Goal: Information Seeking & Learning: Learn about a topic

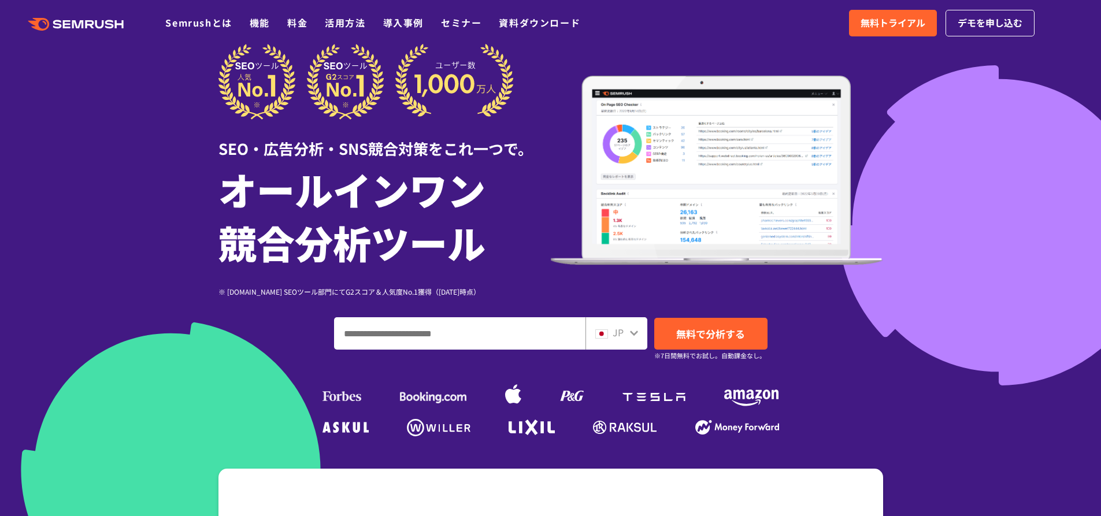
scroll to position [58, 0]
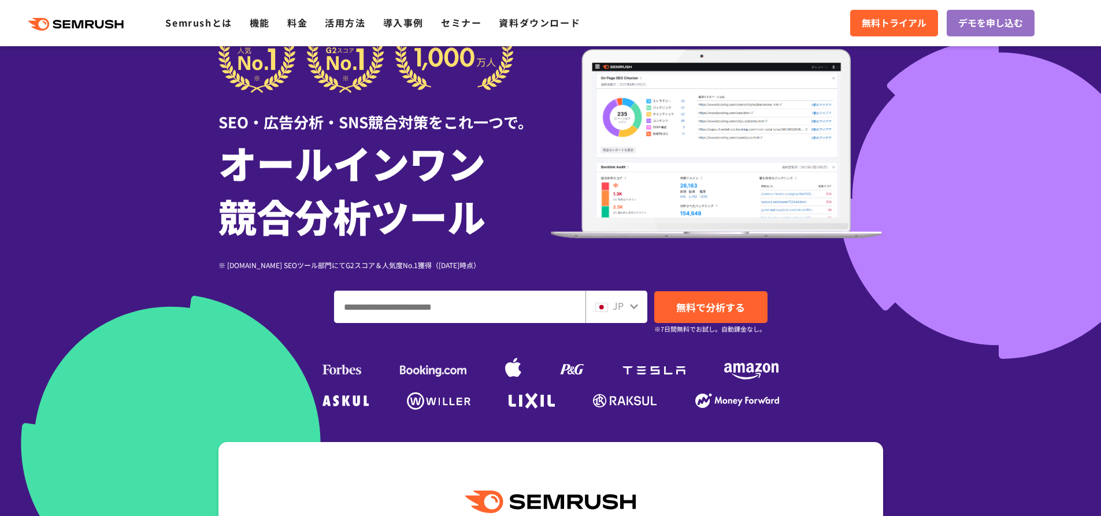
click at [437, 308] on input "ドメイン、キーワードまたはURLを入力してください" at bounding box center [460, 306] width 250 height 31
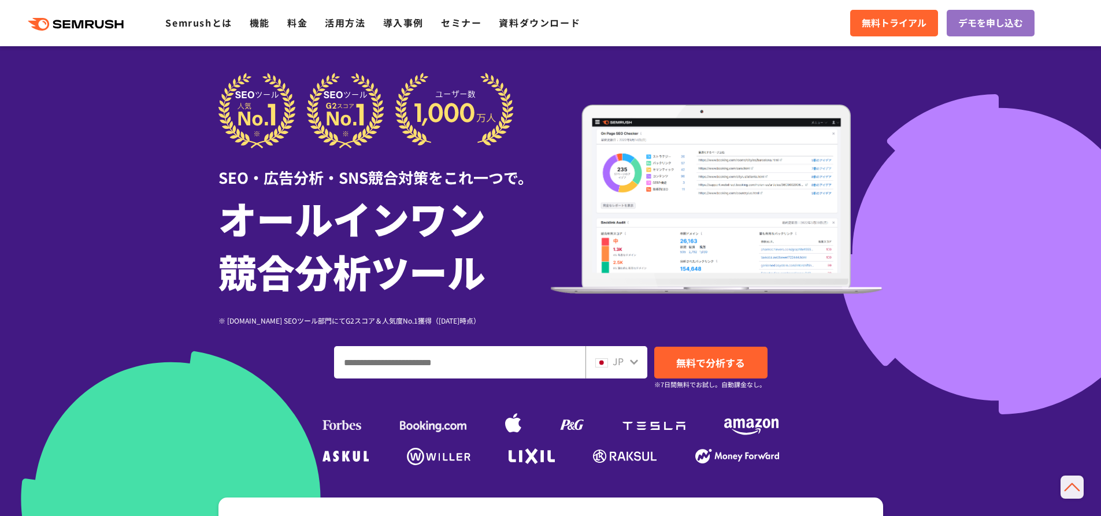
scroll to position [0, 0]
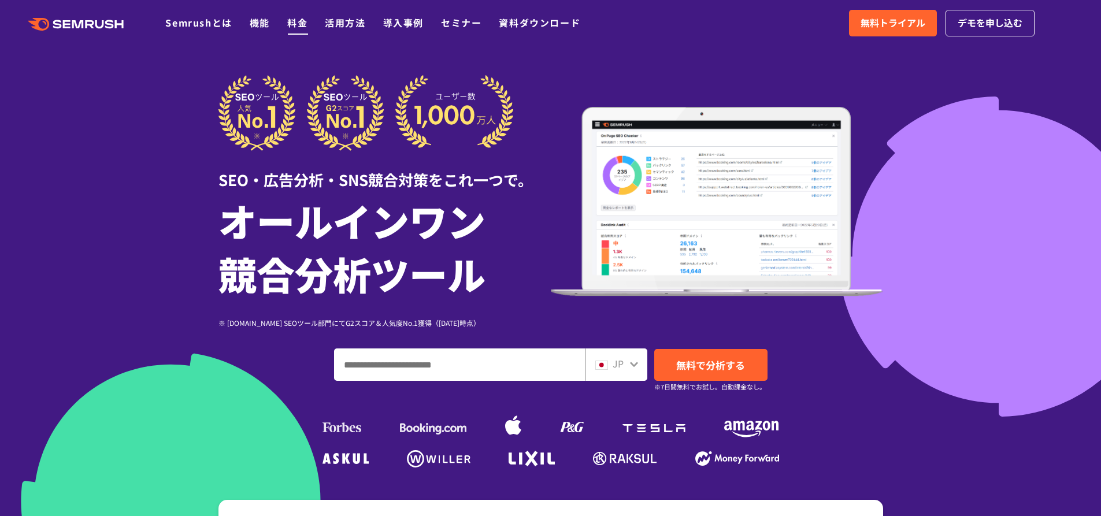
click at [296, 23] on link "料金" at bounding box center [297, 23] width 20 height 14
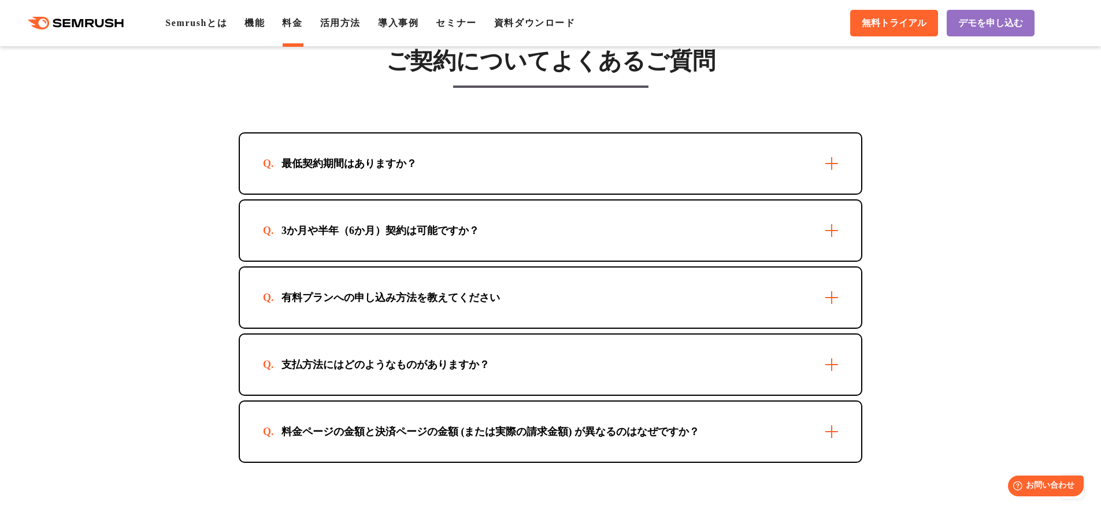
scroll to position [3294, 0]
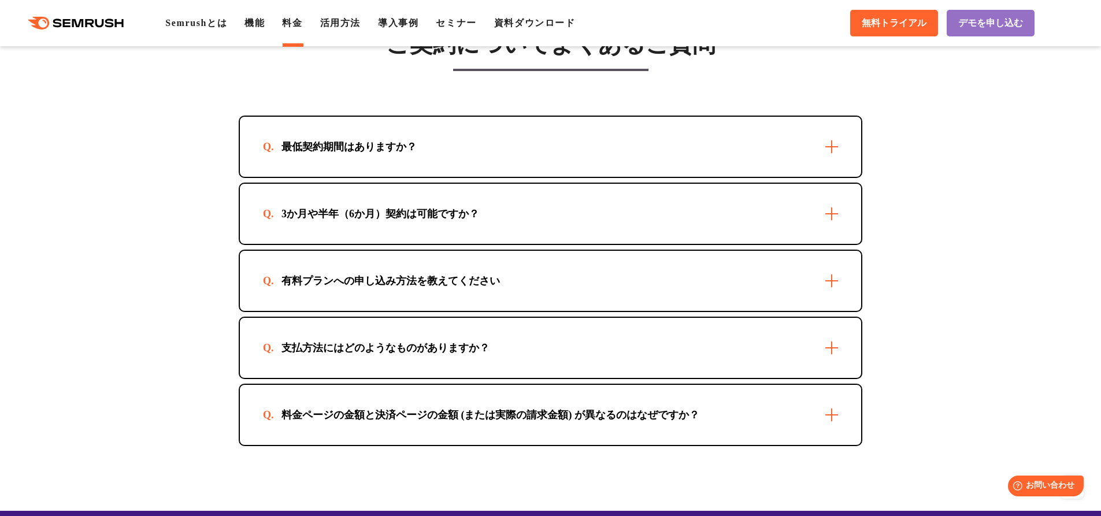
click at [363, 216] on div "3か月や半年（6か月）契約は可能ですか？" at bounding box center [380, 214] width 235 height 14
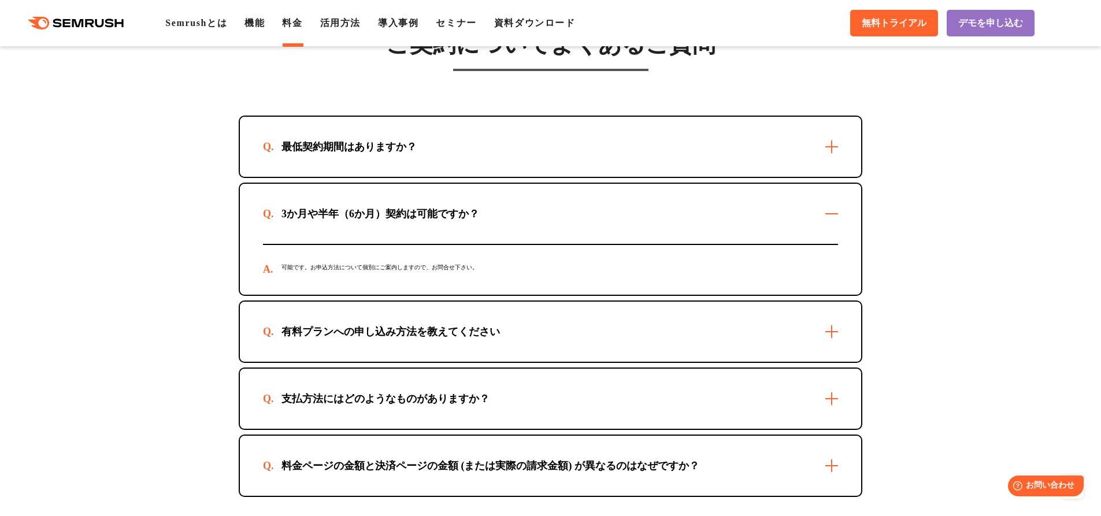
click at [422, 157] on div "最低契約期間はありますか？" at bounding box center [550, 147] width 621 height 60
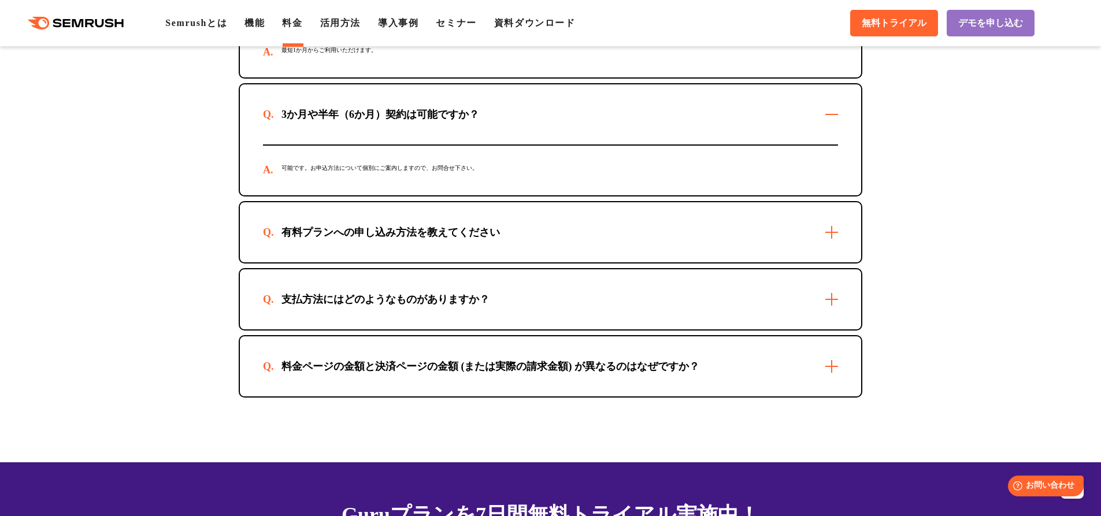
scroll to position [3467, 0]
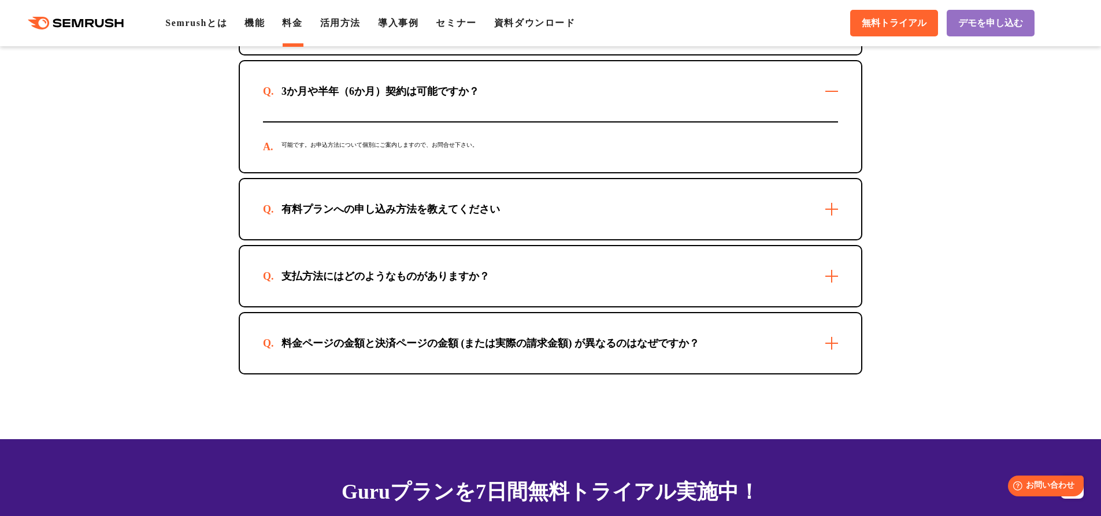
click at [408, 206] on div "有料プランへの申し込み方法を教えてください" at bounding box center [390, 209] width 255 height 14
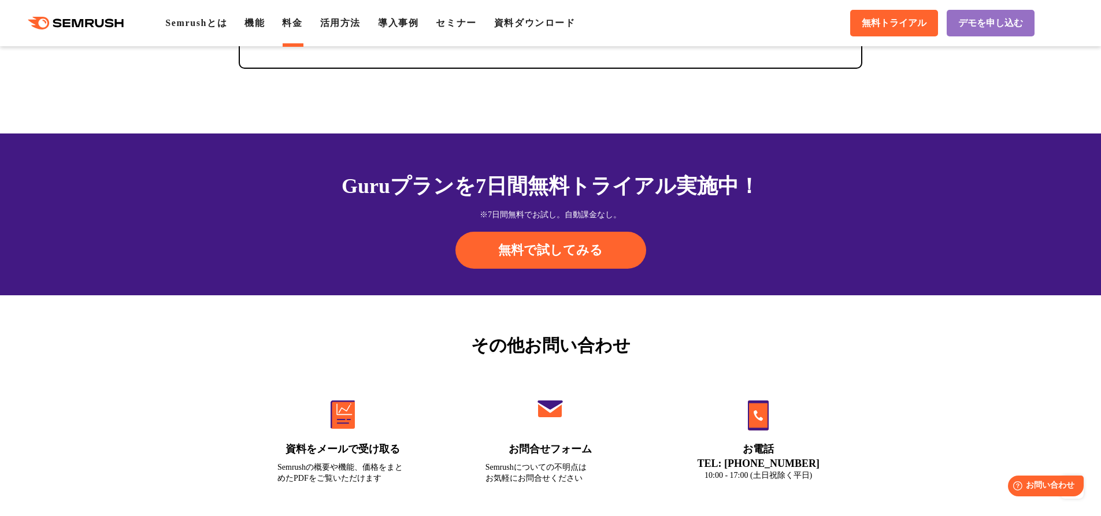
scroll to position [4045, 0]
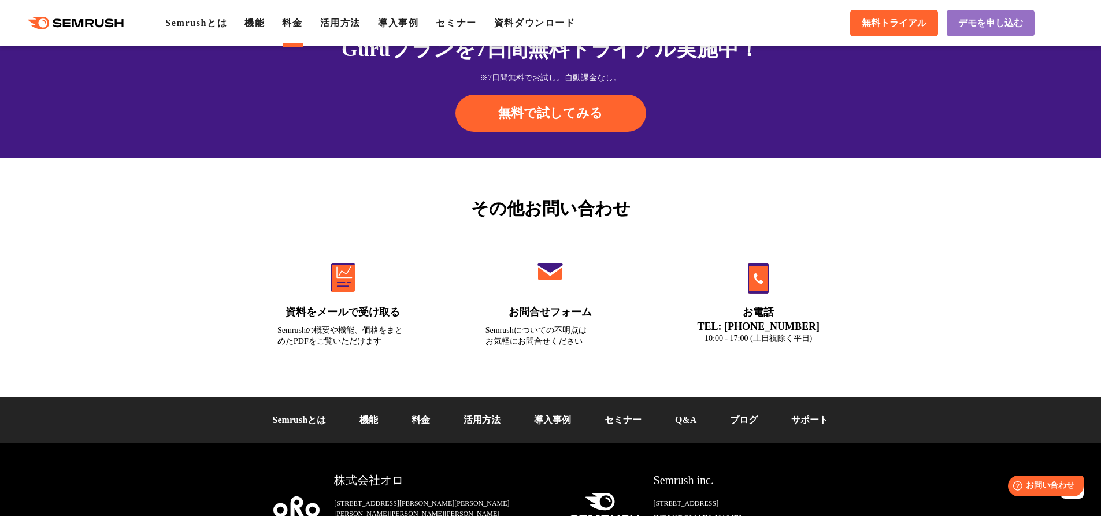
click at [494, 438] on div "Semrushとは 機能 料金 活用方法 導入事例 セミナー Q&A ブログ サポート" at bounding box center [550, 420] width 1101 height 46
click at [499, 425] on link "活用方法" at bounding box center [481, 420] width 37 height 10
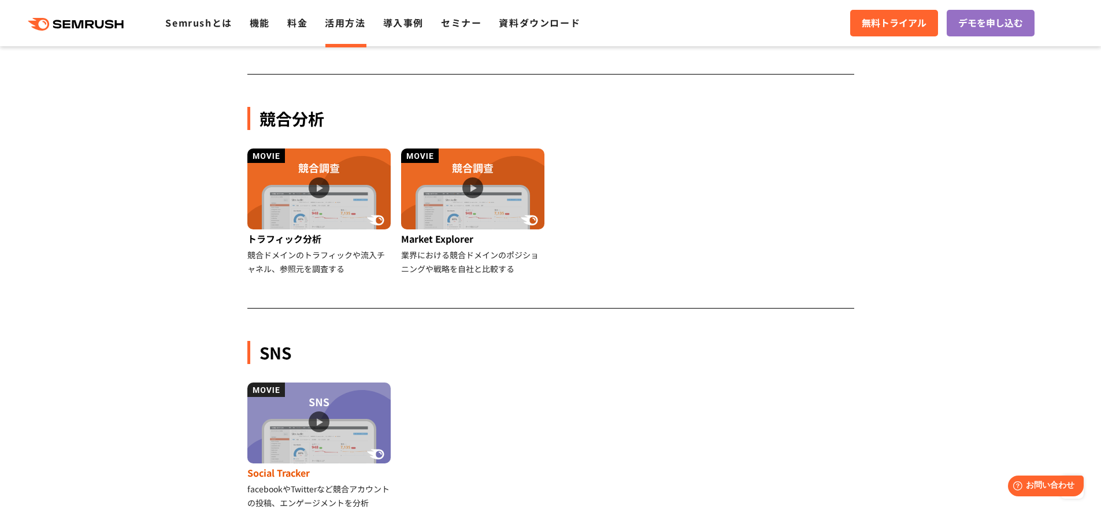
scroll to position [982, 0]
click at [328, 174] on img at bounding box center [318, 189] width 143 height 81
